Goal: Task Accomplishment & Management: Use online tool/utility

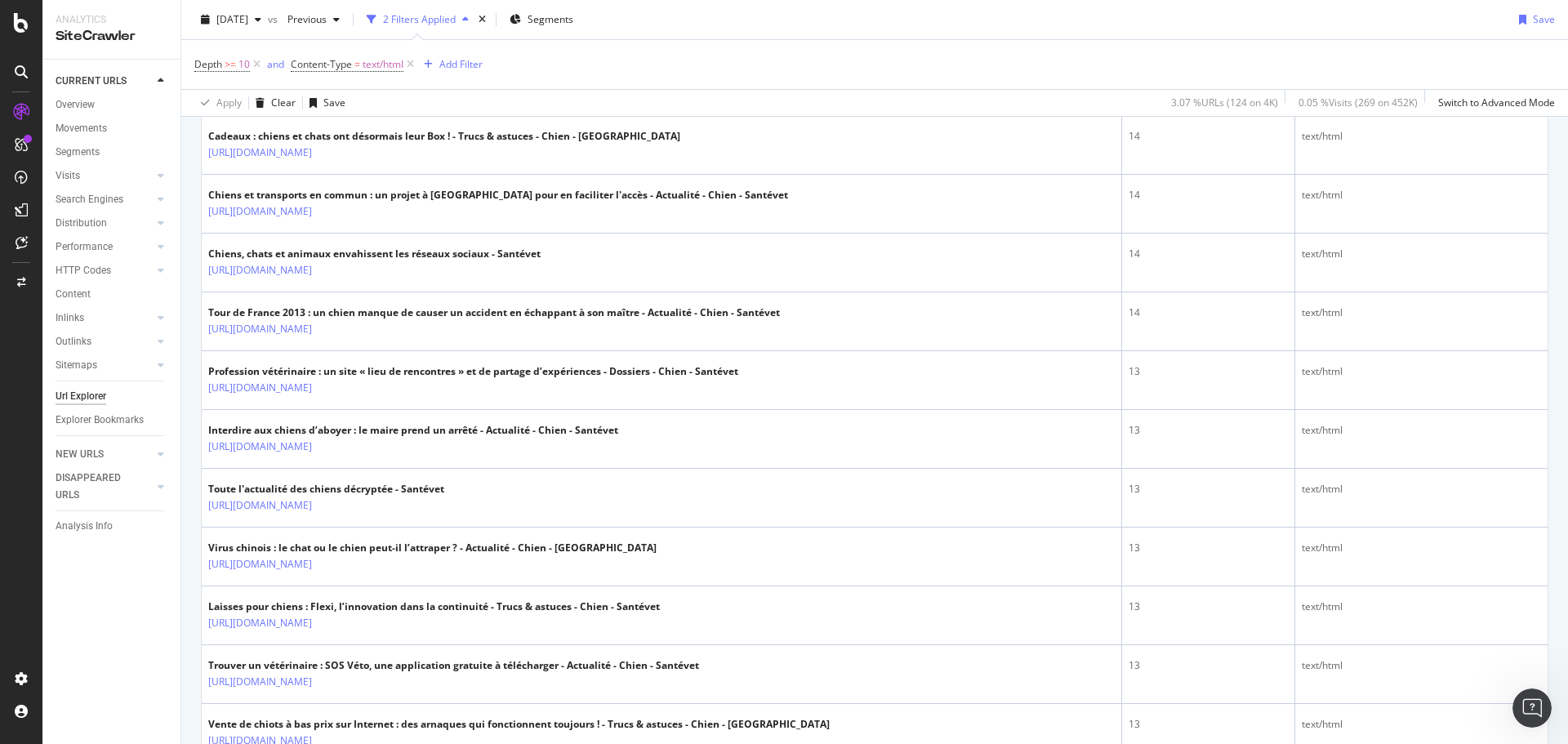
scroll to position [980, 0]
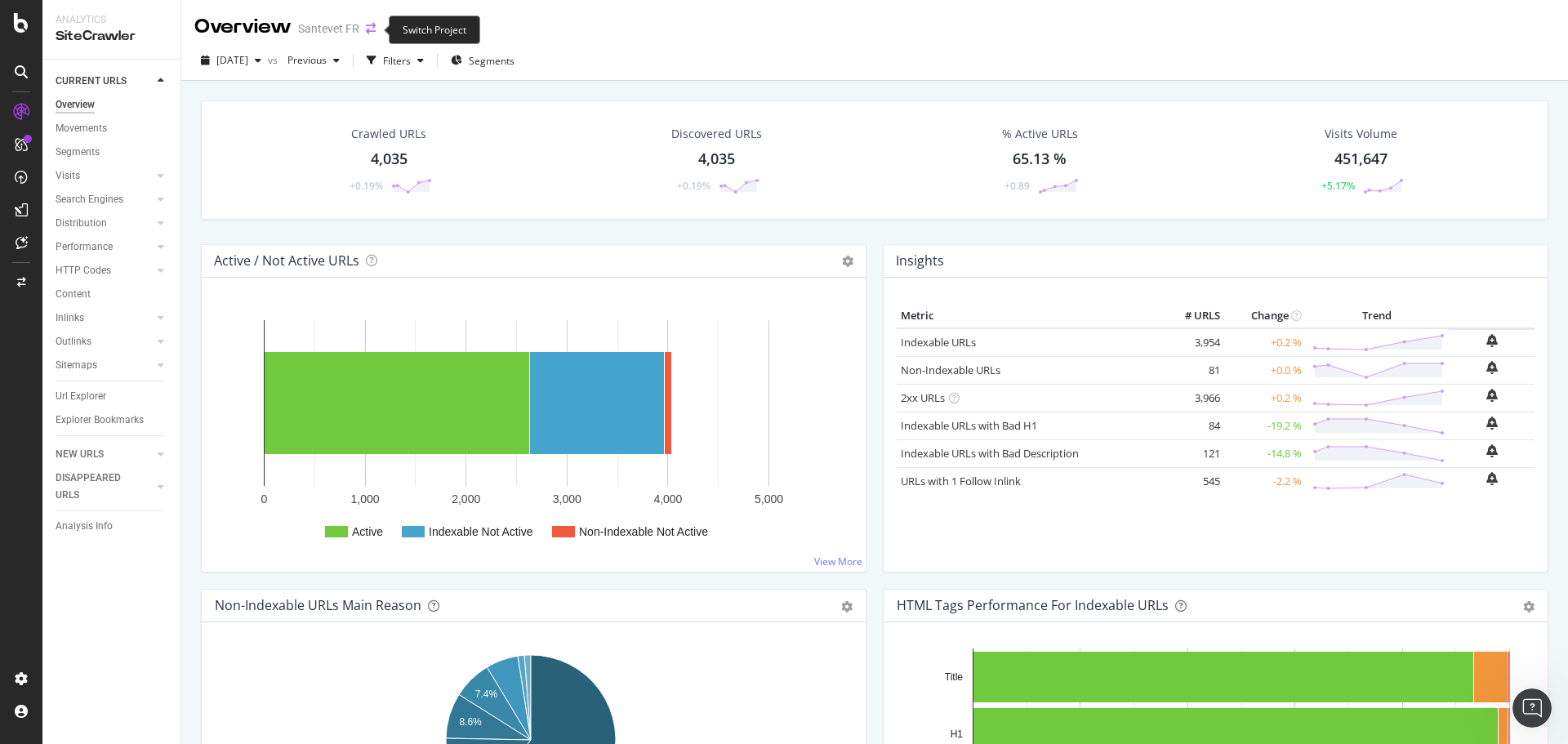
click at [366, 26] on icon "arrow-right-arrow-left" at bounding box center [371, 29] width 10 height 11
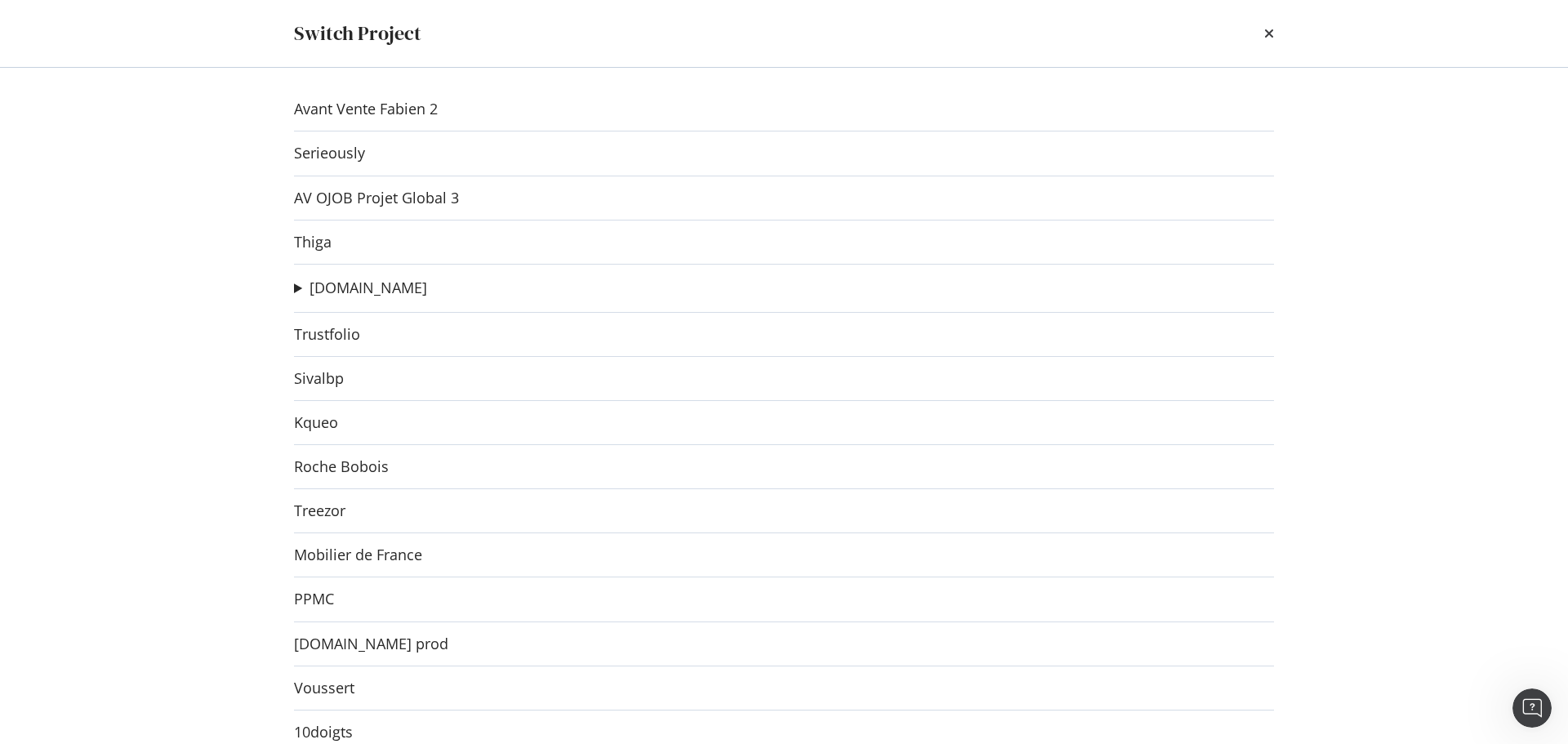
scroll to position [1085, 0]
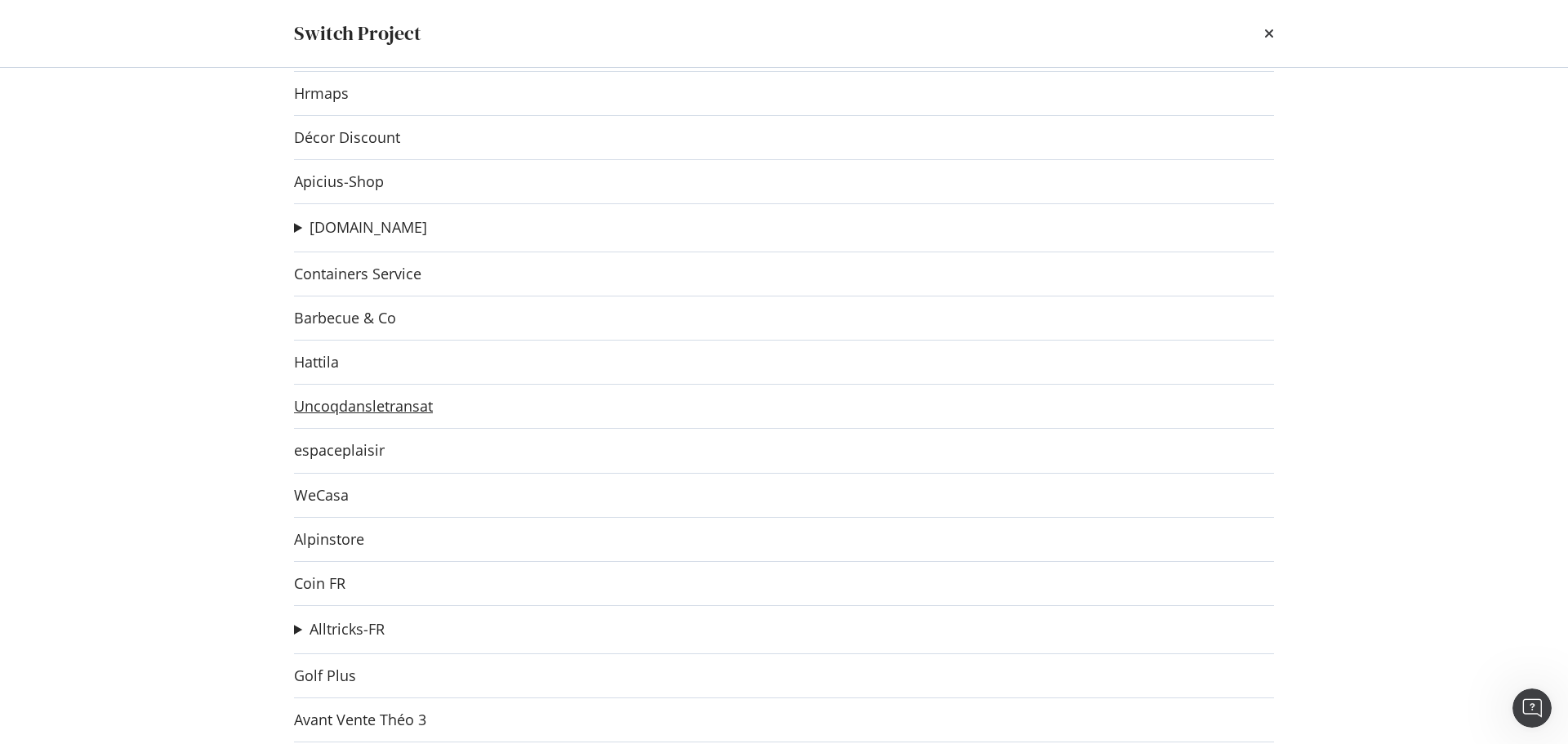
click at [403, 400] on link "Uncoqdansletransat" at bounding box center [363, 406] width 139 height 17
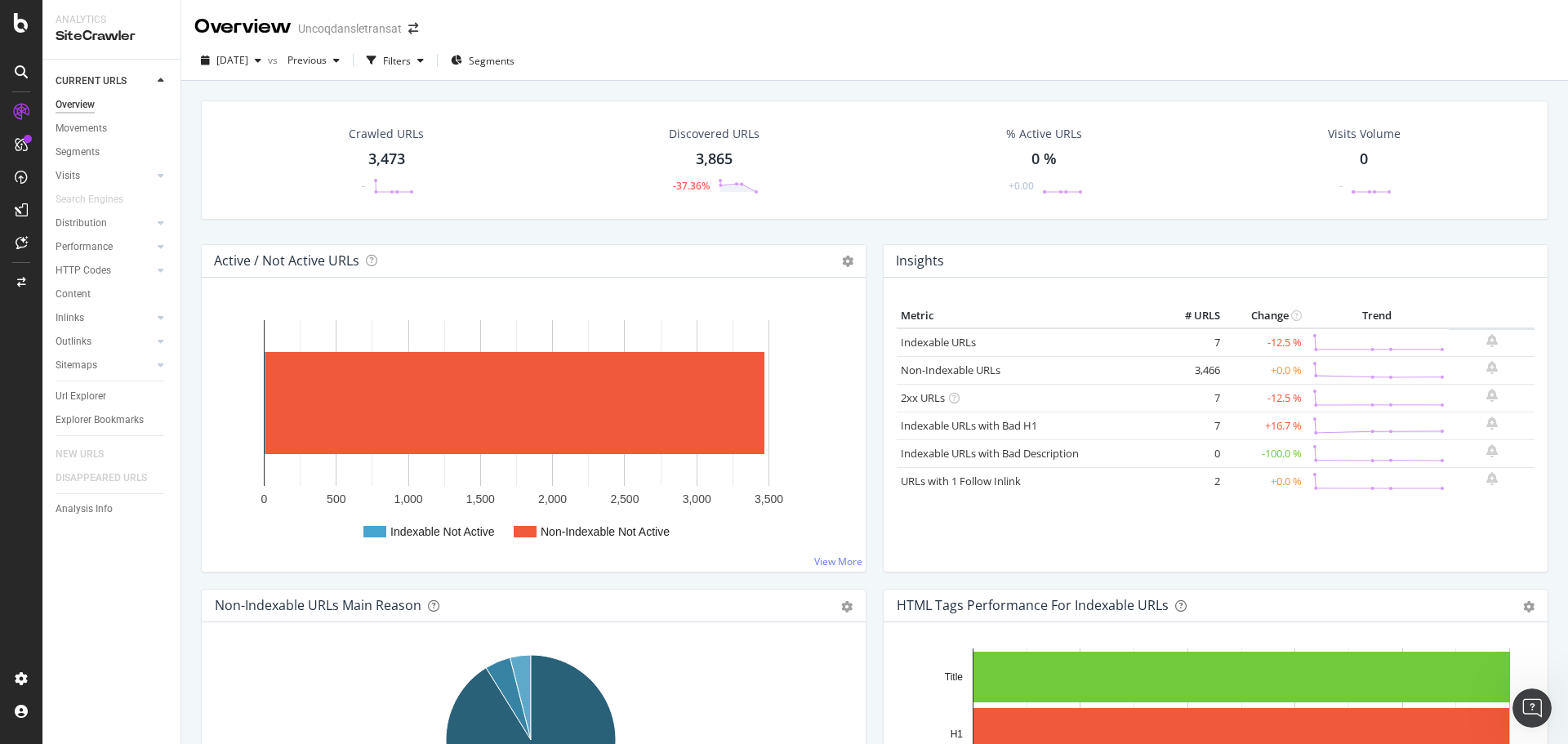
click at [555, 245] on div "Active / Not Active URLs Chart (by Value) Chart (by Percentage) Table Expand Ex…" at bounding box center [534, 408] width 666 height 328
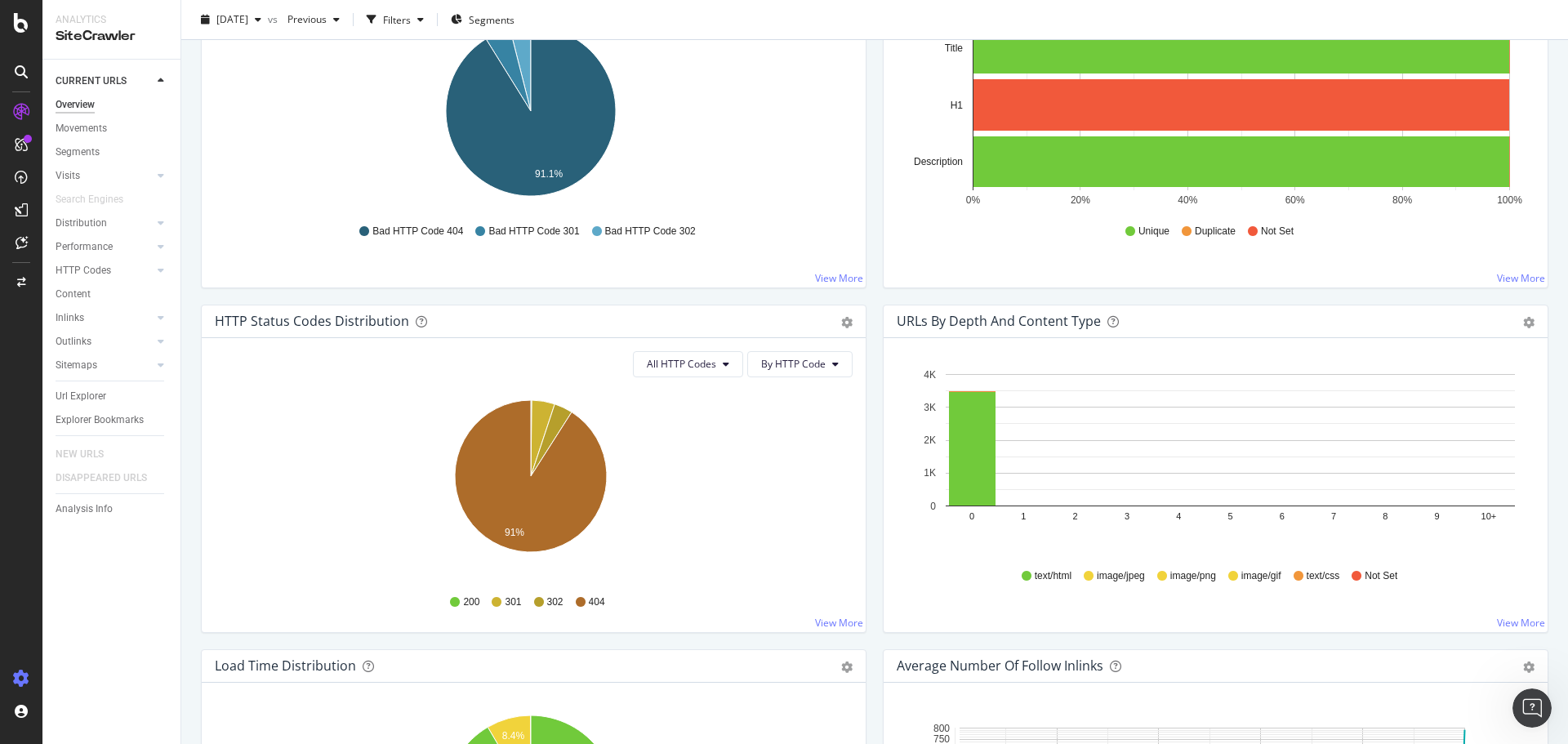
scroll to position [654, 0]
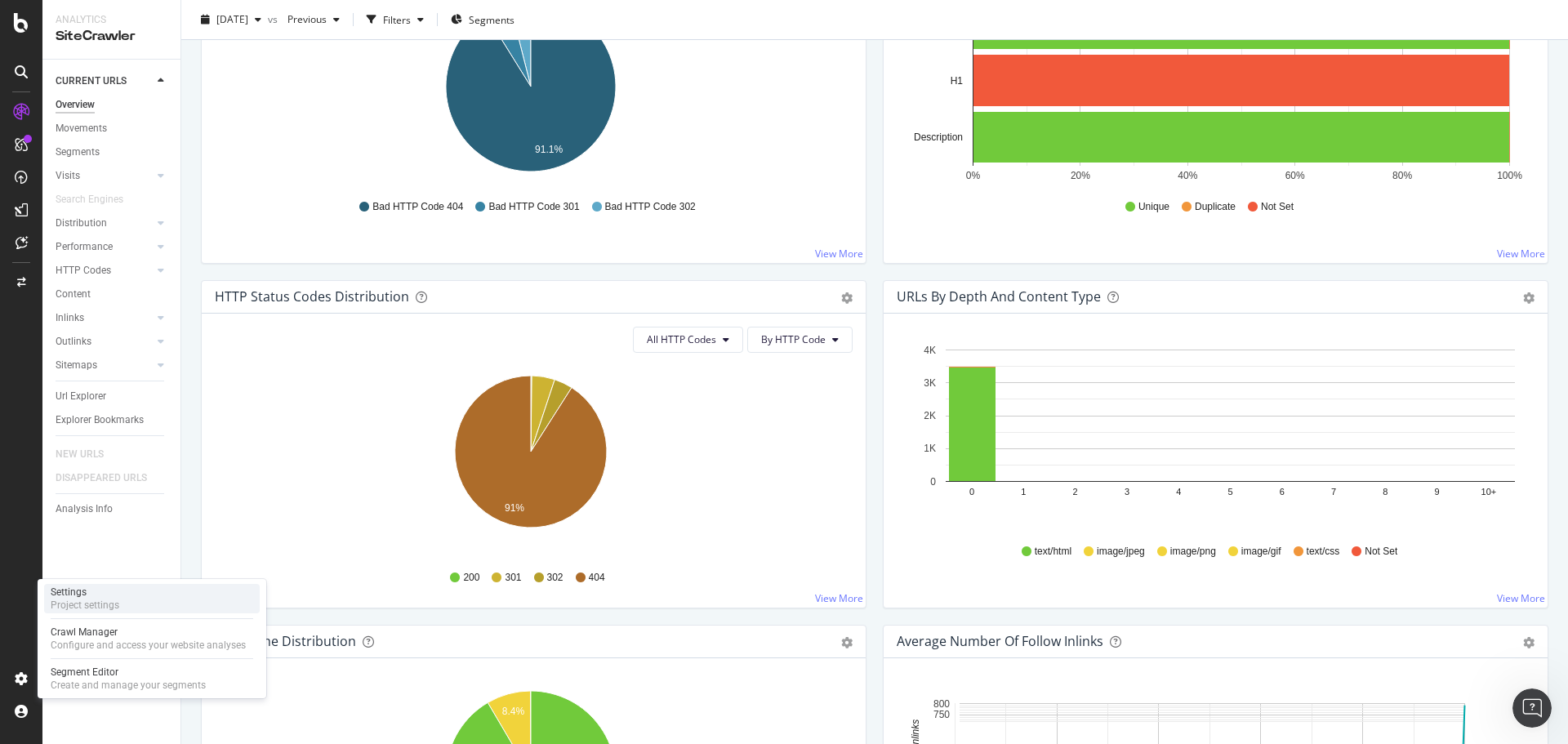
click at [91, 595] on div "Settings" at bounding box center [85, 593] width 69 height 13
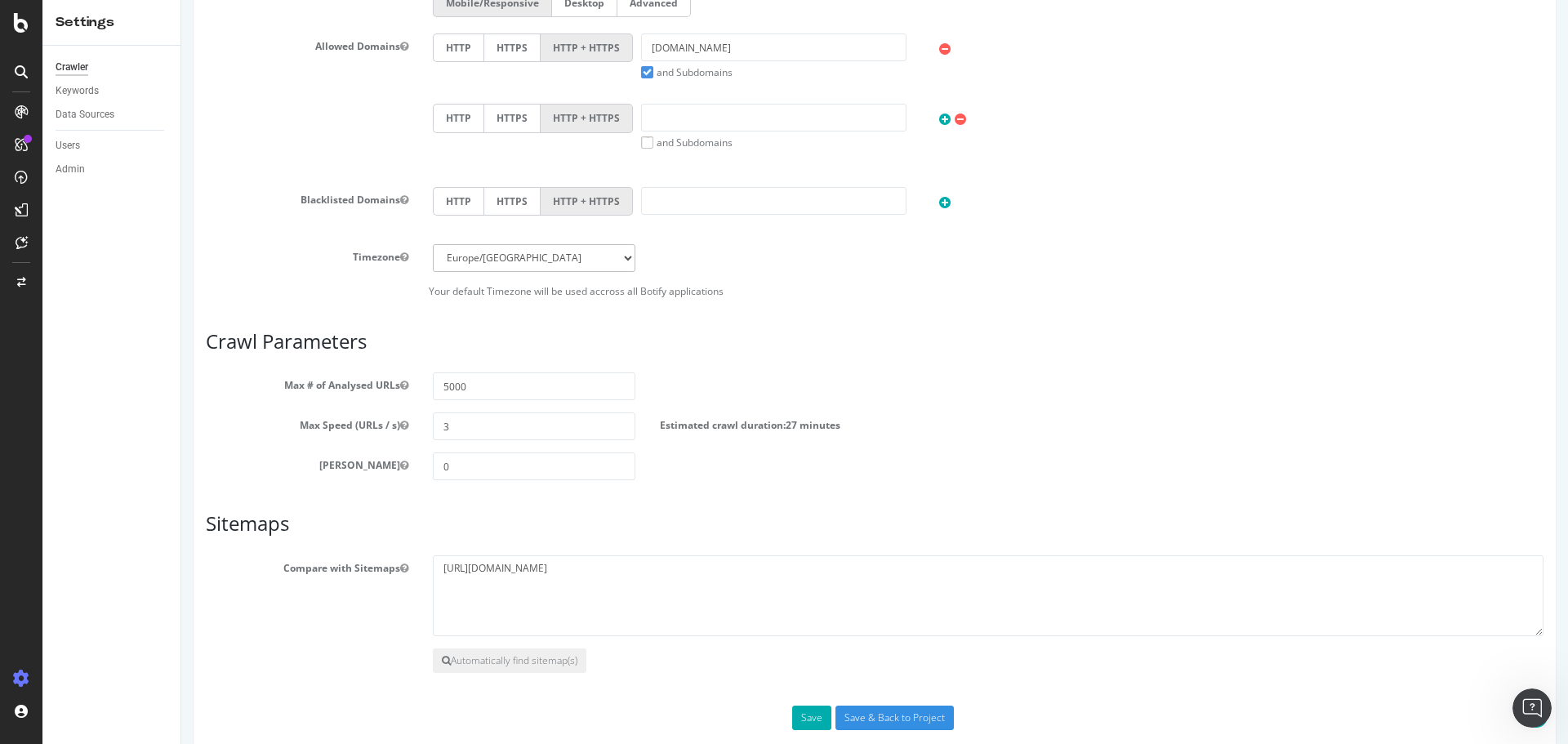
scroll to position [560, 0]
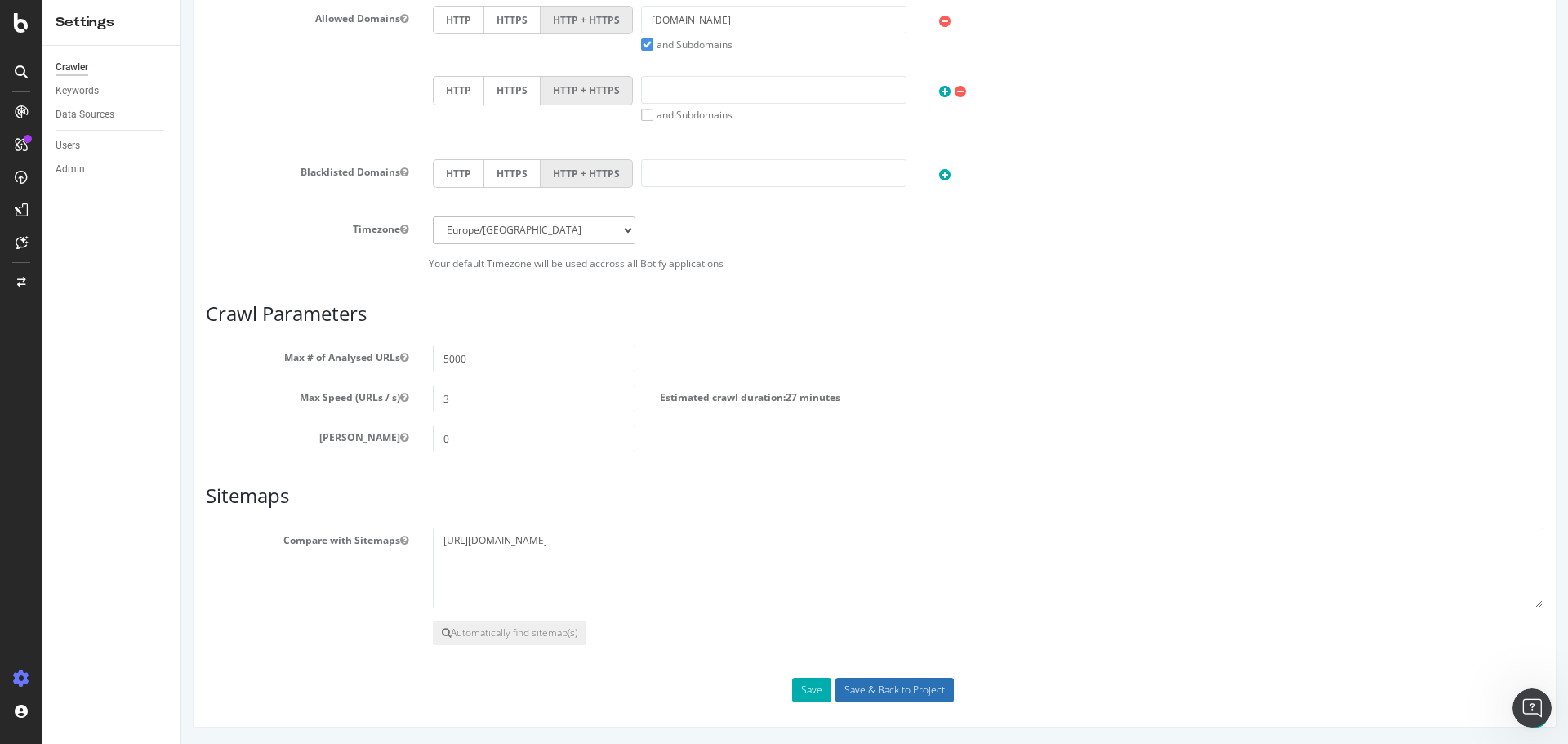
click at [896, 691] on input "Save & Back to Project" at bounding box center [894, 691] width 118 height 25
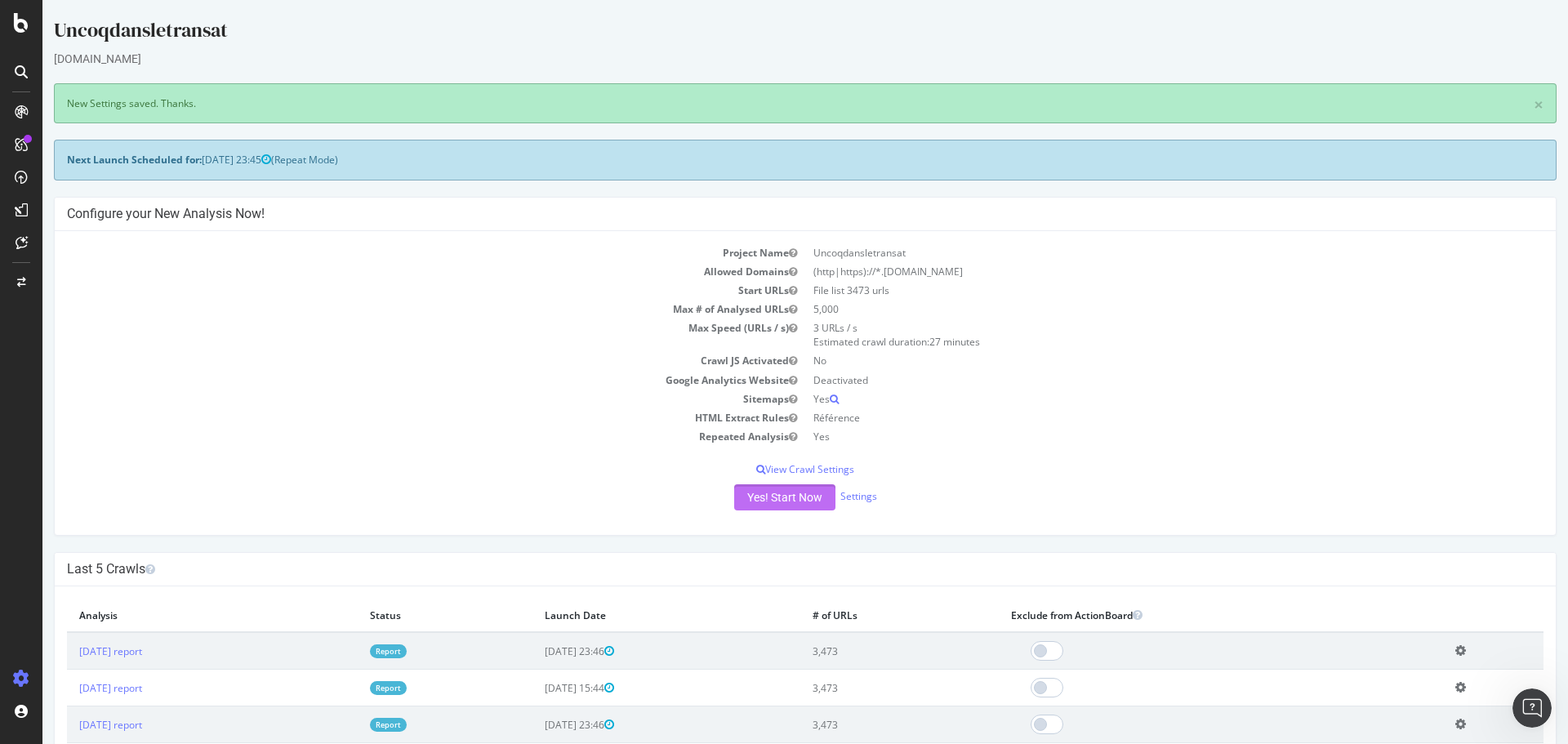
click at [779, 499] on button "Yes! Start Now" at bounding box center [785, 497] width 101 height 26
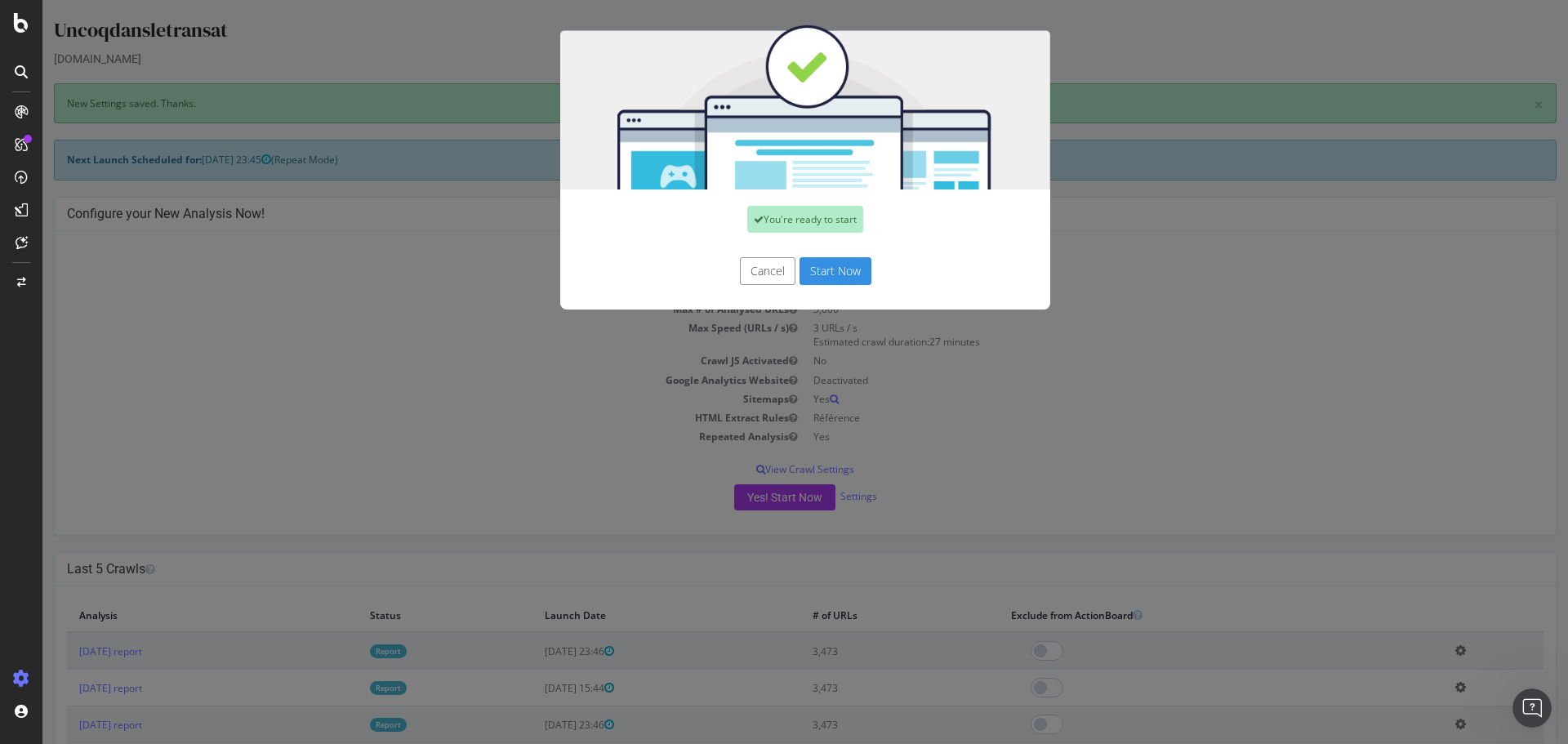
click at [830, 263] on button "Start Now" at bounding box center [835, 270] width 72 height 28
